Goal: Task Accomplishment & Management: Manage account settings

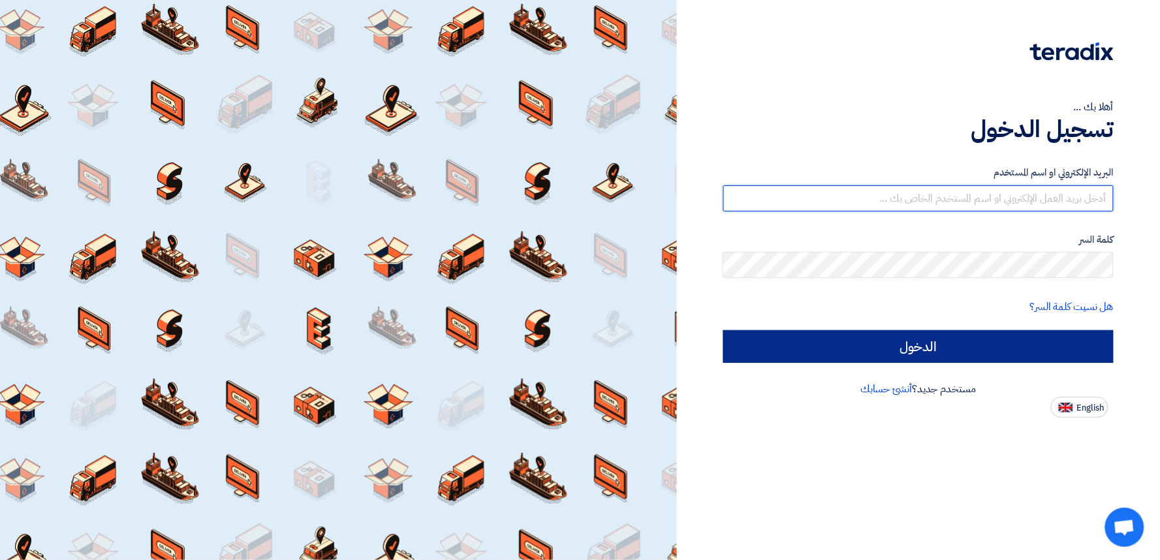
type input "[EMAIL_ADDRESS][DOMAIN_NAME]"
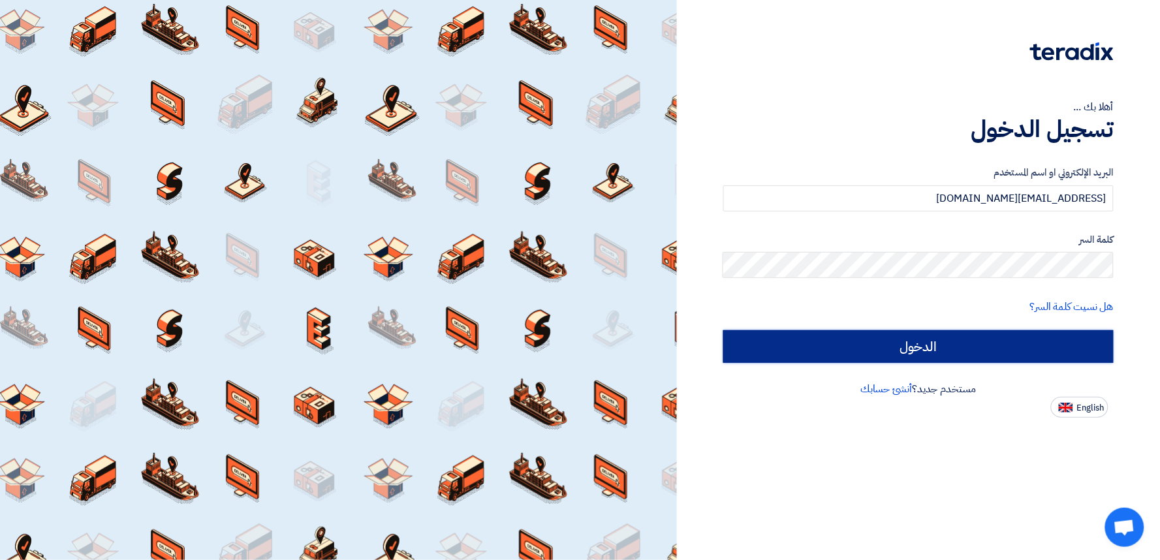
click at [762, 348] on input "الدخول" at bounding box center [918, 346] width 390 height 33
